Goal: Information Seeking & Learning: Learn about a topic

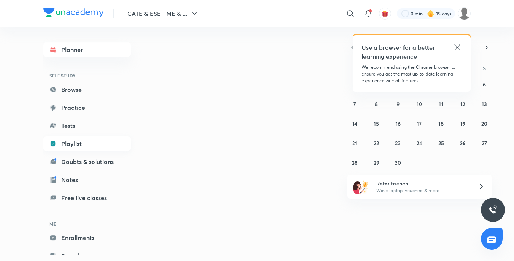
click at [76, 142] on link "Playlist" at bounding box center [86, 143] width 87 height 15
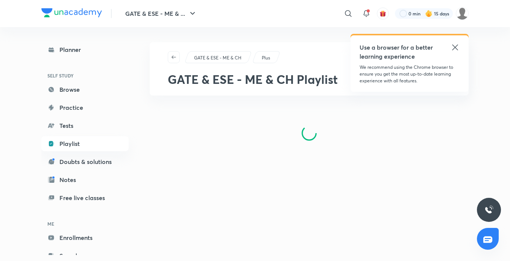
click at [454, 46] on icon at bounding box center [455, 47] width 9 height 9
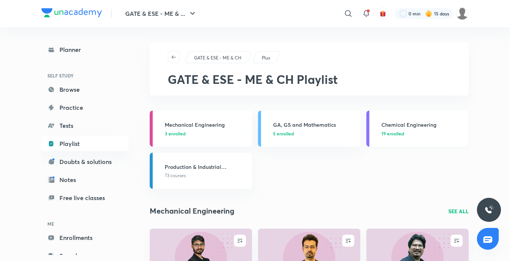
click at [406, 121] on h3 "Chemical Engineering" at bounding box center [422, 125] width 83 height 8
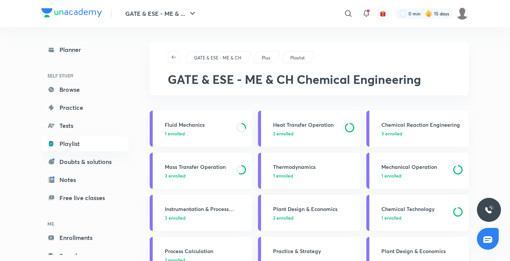
click at [195, 178] on p "3 enrolled" at bounding box center [198, 175] width 67 height 7
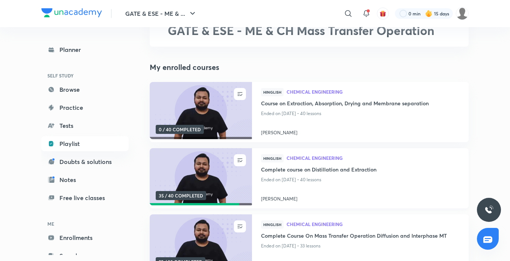
scroll to position [90, 0]
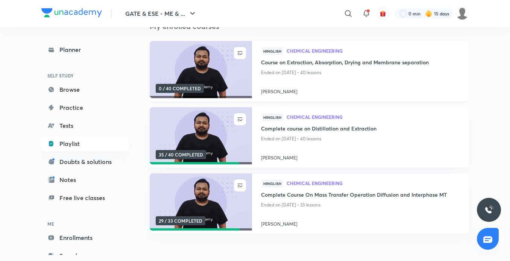
click at [206, 74] on img at bounding box center [201, 70] width 104 height 58
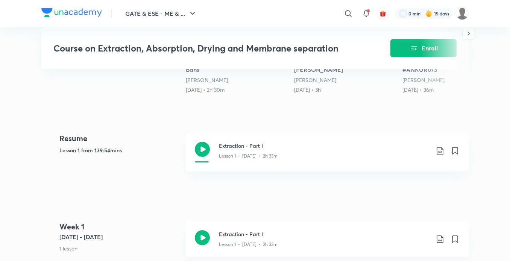
scroll to position [311, 0]
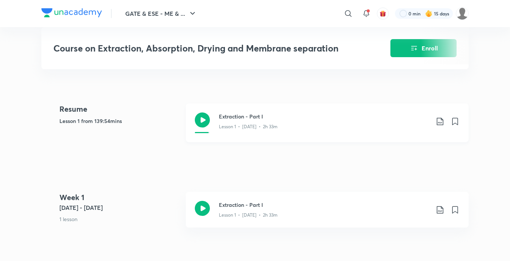
click at [226, 115] on h3 "Extraction - Part I" at bounding box center [324, 116] width 211 height 8
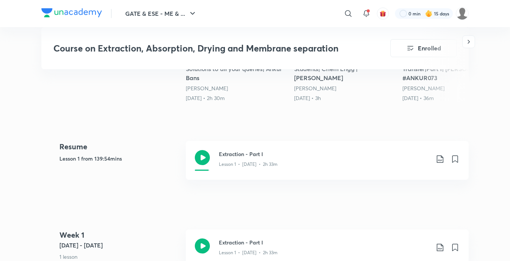
scroll to position [348, 0]
